Goal: Find specific page/section: Find specific page/section

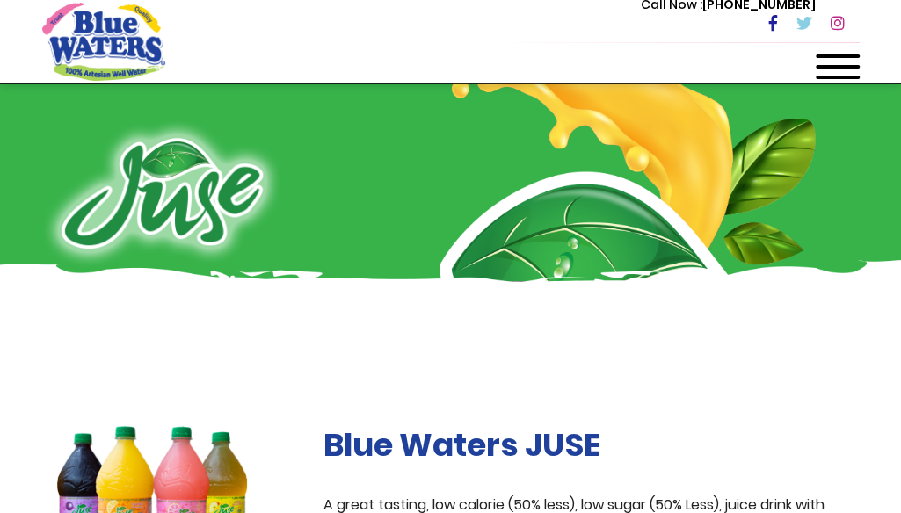
click at [855, 68] on span at bounding box center [838, 67] width 44 height 4
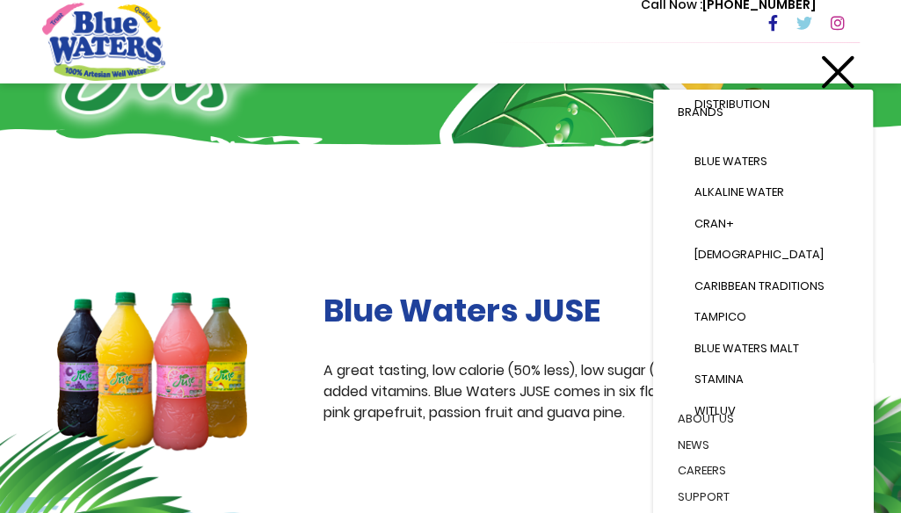
scroll to position [176, 0]
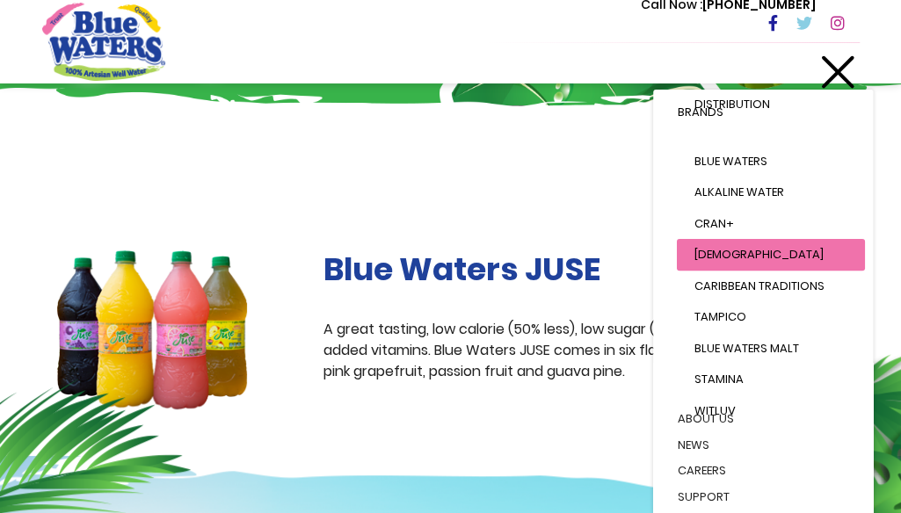
click at [731, 254] on link "[DEMOGRAPHIC_DATA]" at bounding box center [771, 255] width 188 height 32
click at [759, 251] on link "[DEMOGRAPHIC_DATA]" at bounding box center [771, 255] width 188 height 32
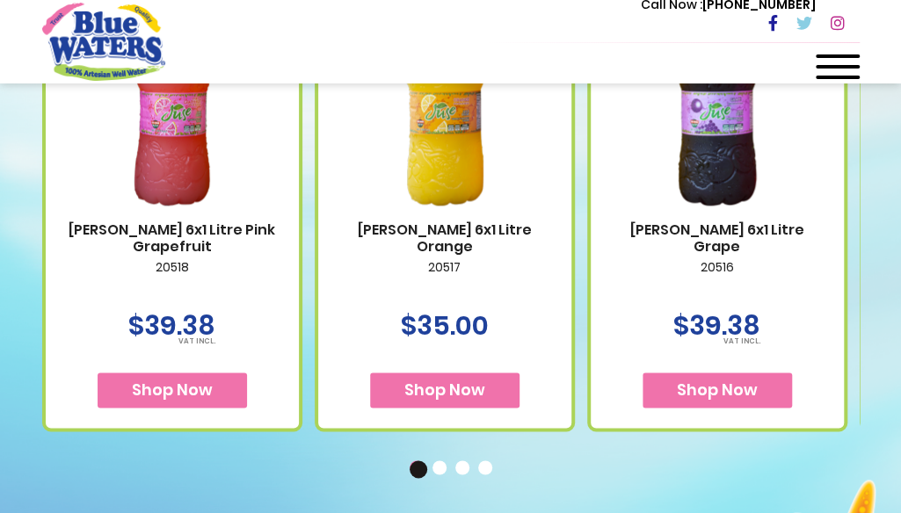
scroll to position [615, 0]
